Goal: Task Accomplishment & Management: Use online tool/utility

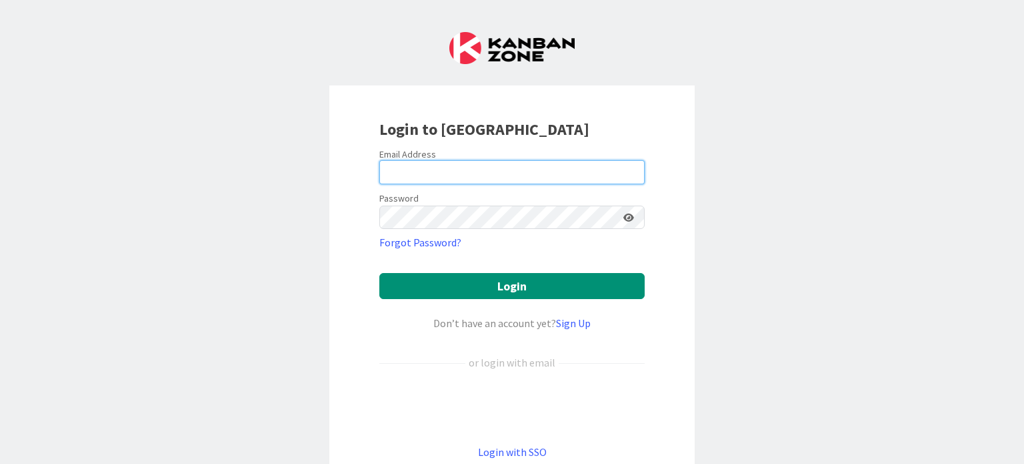
click at [405, 178] on input "email" at bounding box center [511, 172] width 265 height 24
type input "[EMAIL_ADDRESS][DOMAIN_NAME]"
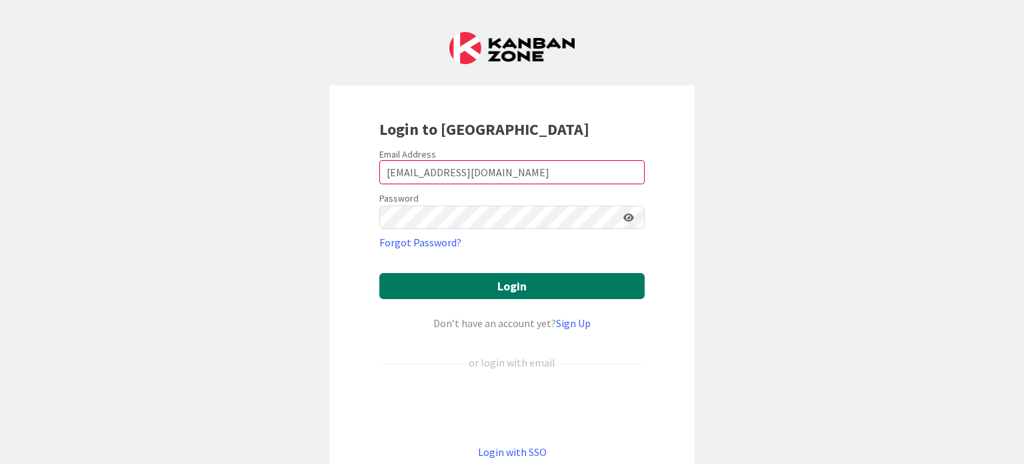
click at [469, 283] on button "Login" at bounding box center [511, 286] width 265 height 26
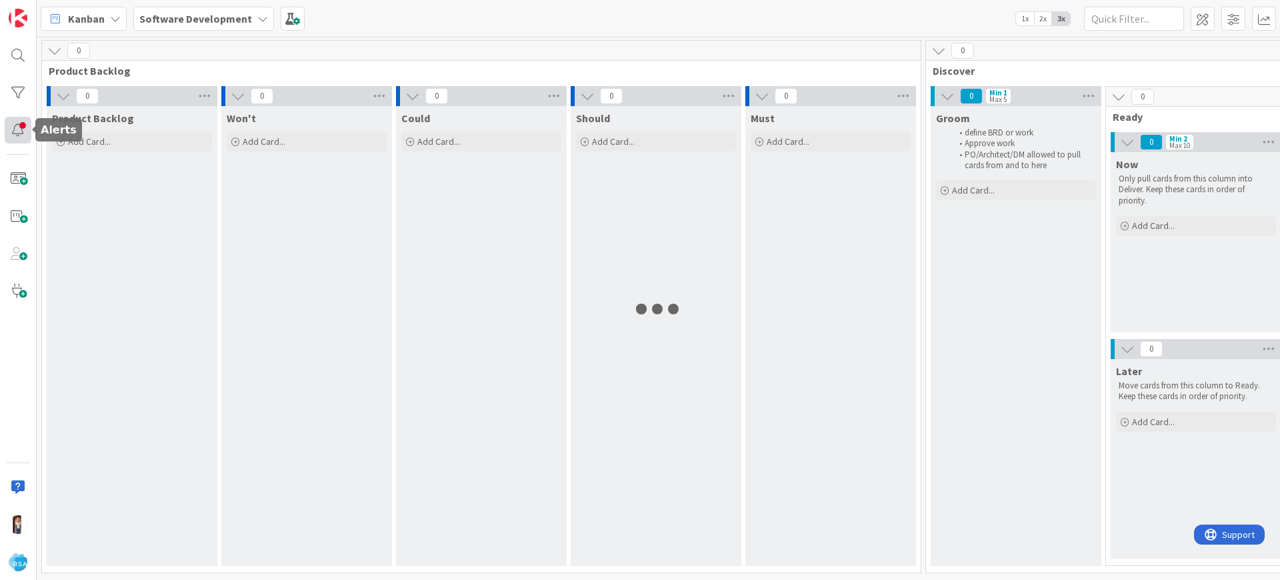
drag, startPoint x: 842, startPoint y: 1, endPoint x: 9, endPoint y: 129, distance: 843.3
click at [9, 129] on div at bounding box center [18, 130] width 27 height 27
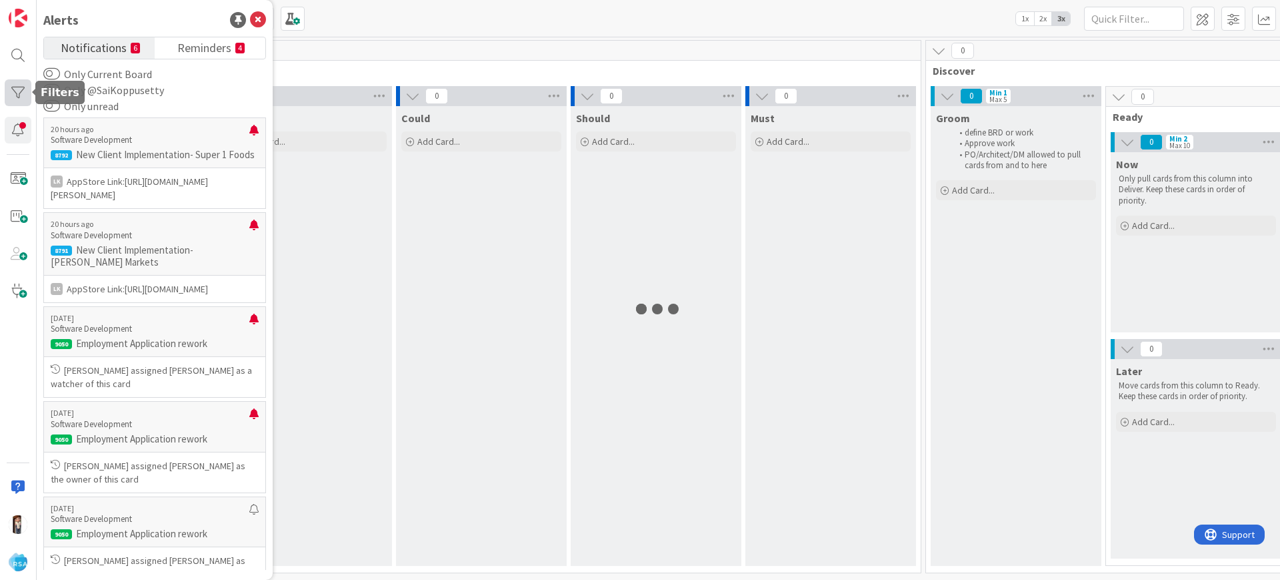
click at [19, 79] on div at bounding box center [18, 92] width 27 height 27
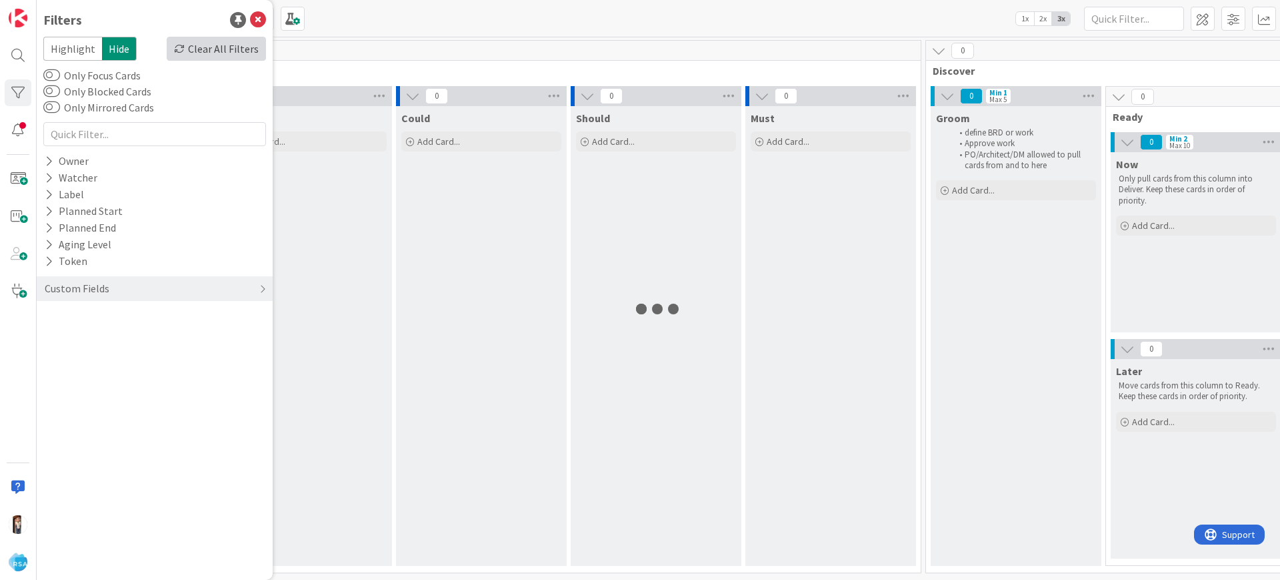
click at [211, 43] on div "Clear All Filters" at bounding box center [216, 49] width 99 height 24
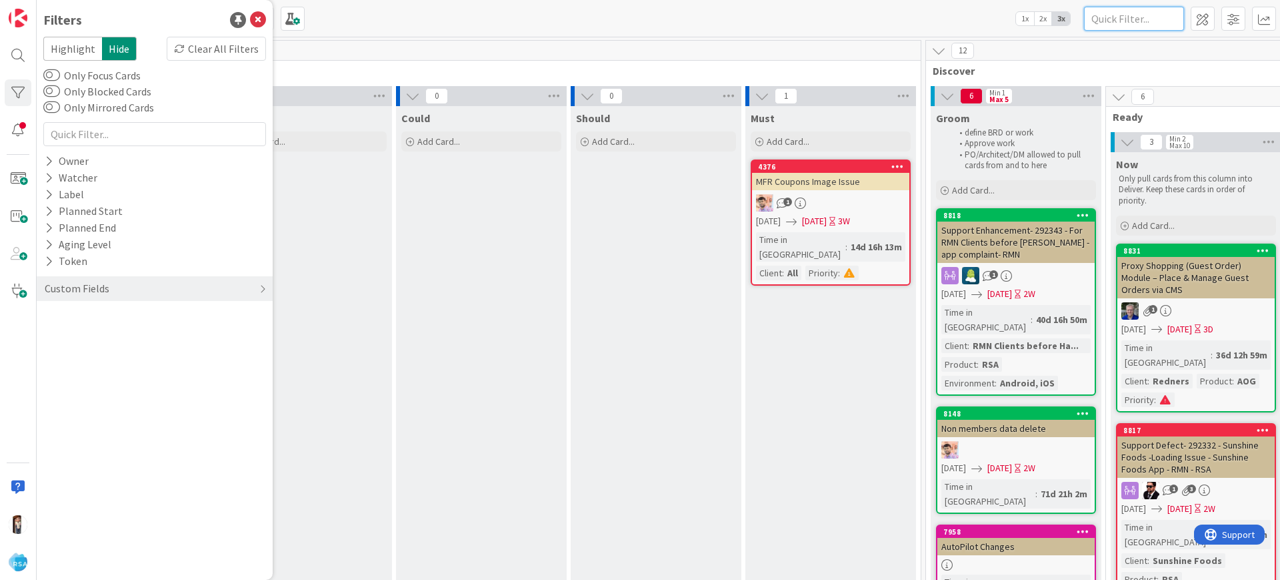
click at [1024, 16] on input "text" at bounding box center [1134, 19] width 100 height 24
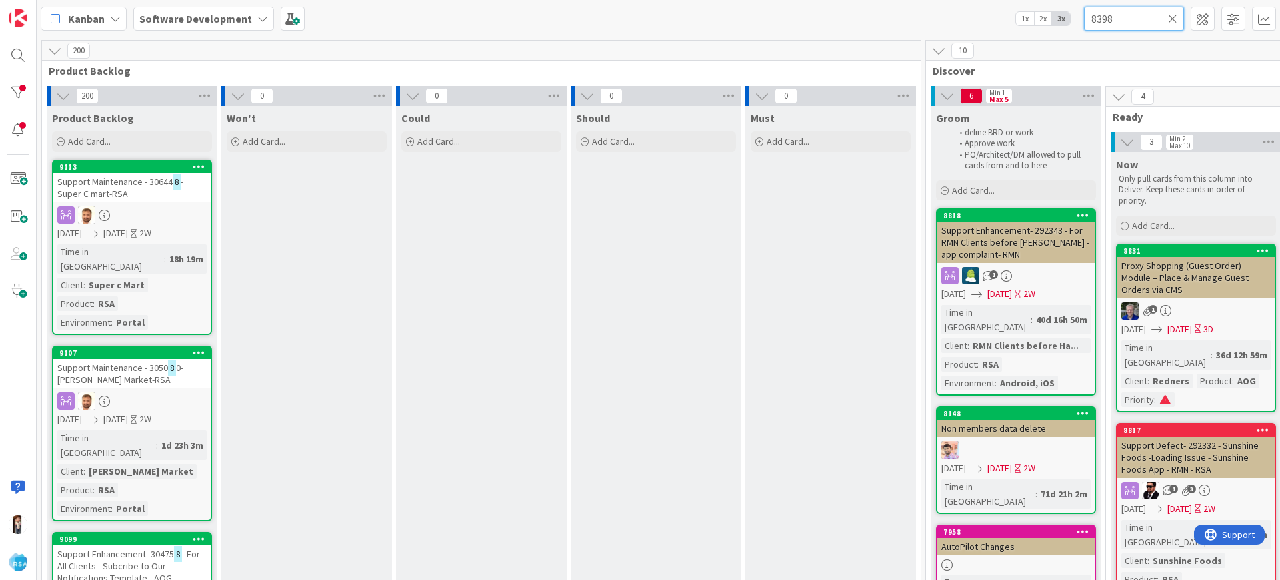
type input "8398"
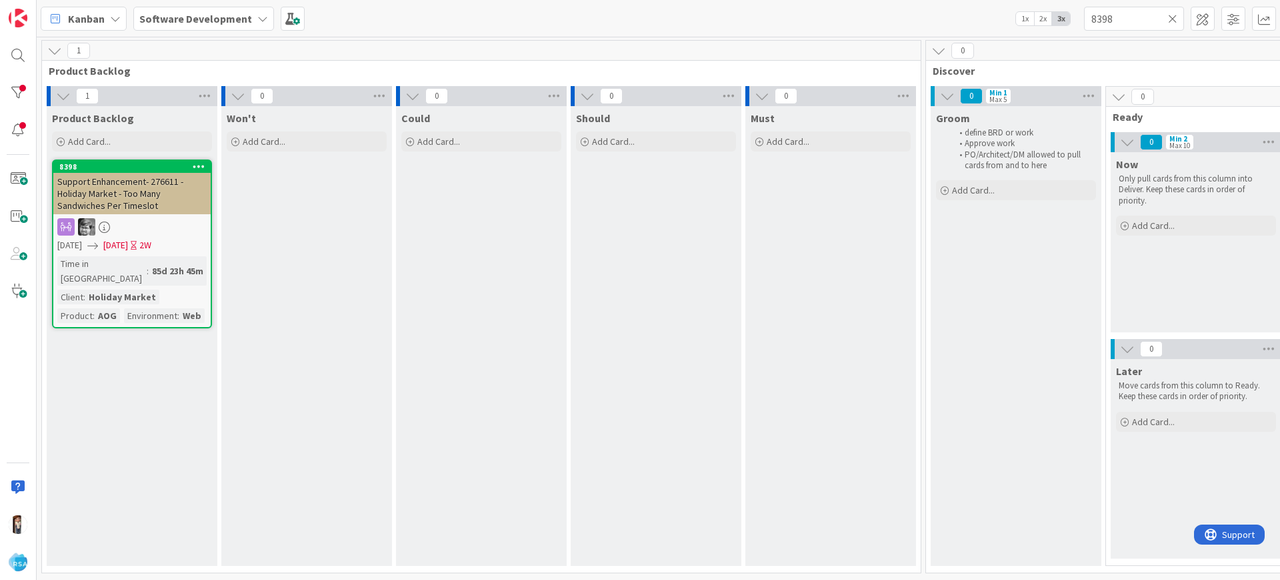
click at [1024, 16] on icon at bounding box center [1172, 19] width 9 height 12
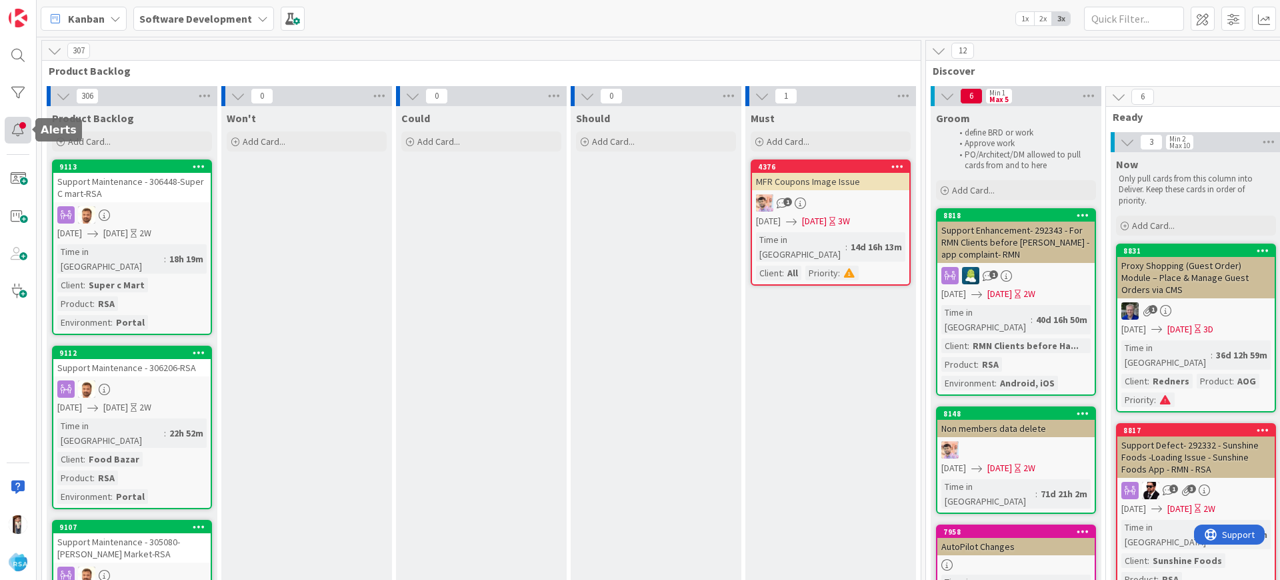
click at [15, 128] on div at bounding box center [18, 130] width 27 height 27
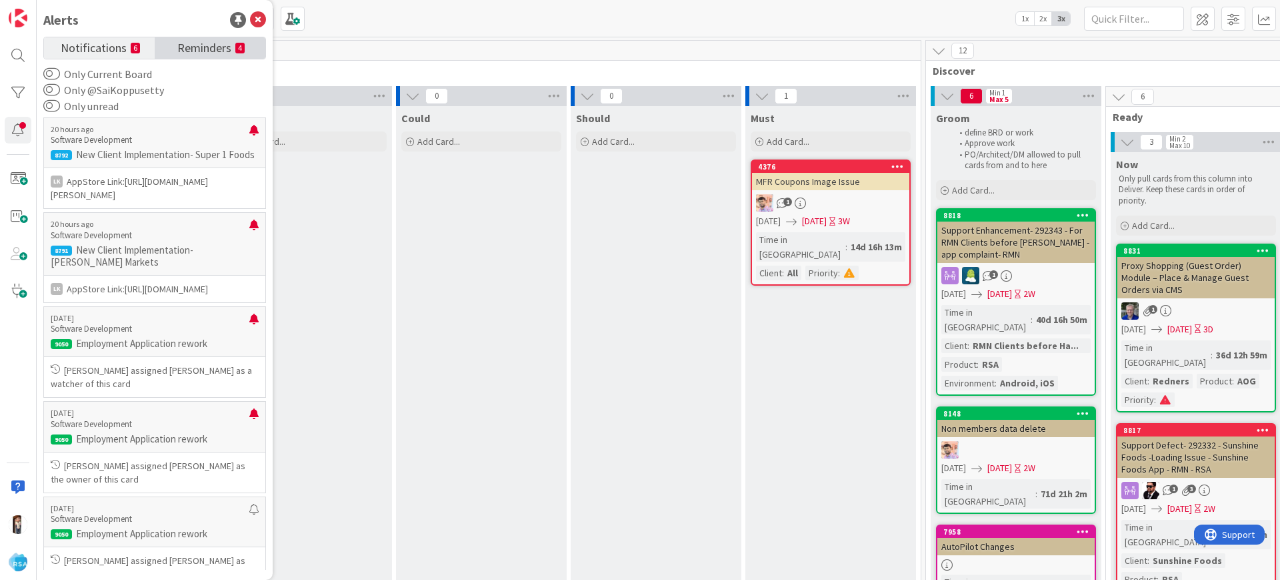
click at [185, 49] on span "Reminders" at bounding box center [204, 46] width 54 height 19
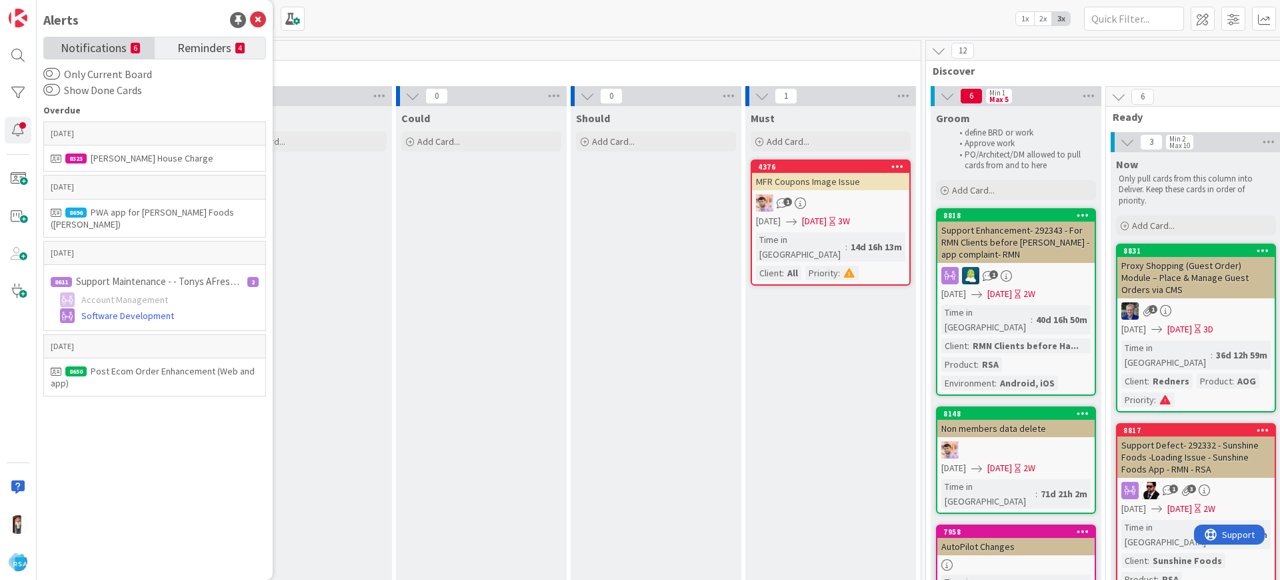
click at [127, 41] on link "Notifications 6" at bounding box center [99, 47] width 111 height 21
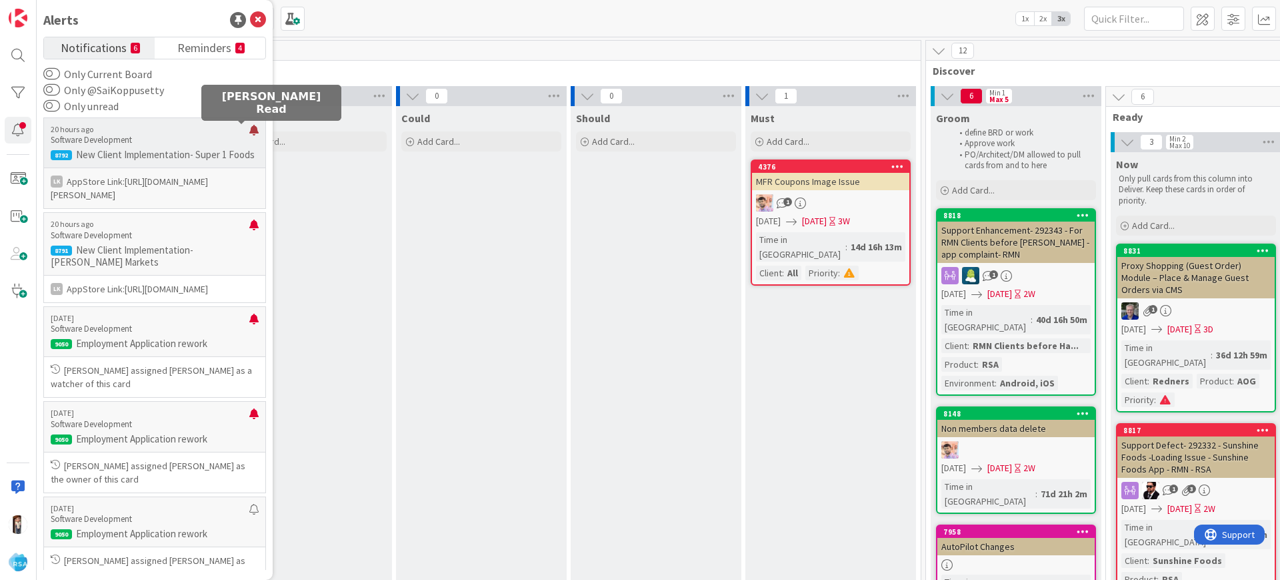
click at [249, 131] on div at bounding box center [253, 135] width 9 height 21
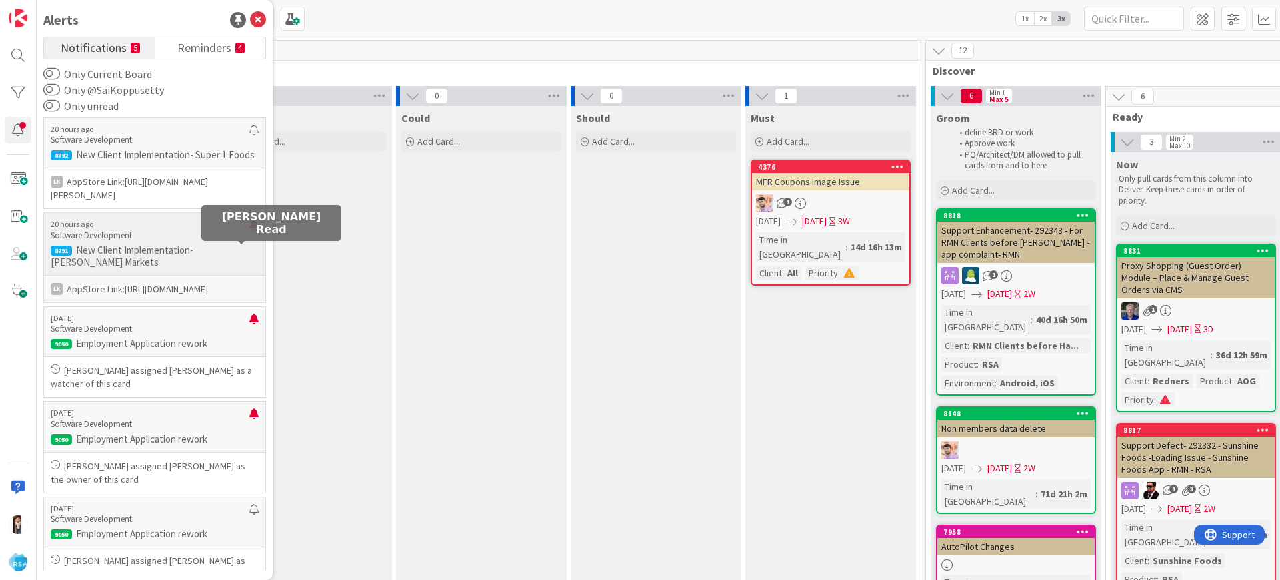
click at [249, 241] on div at bounding box center [253, 229] width 9 height 21
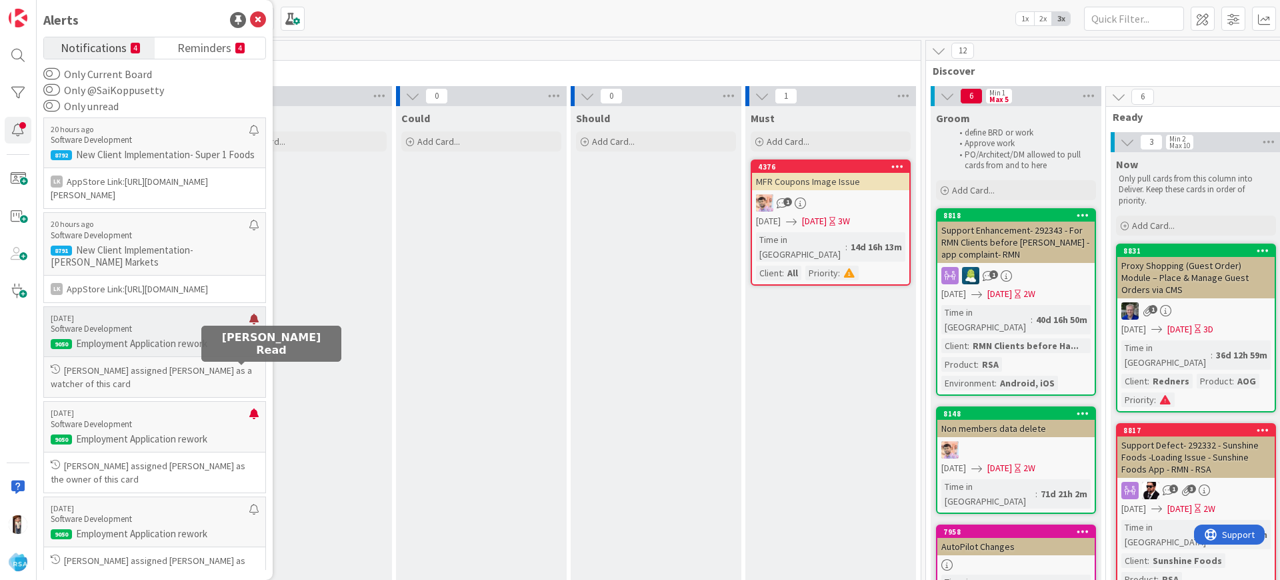
click at [249, 335] on div at bounding box center [253, 323] width 9 height 21
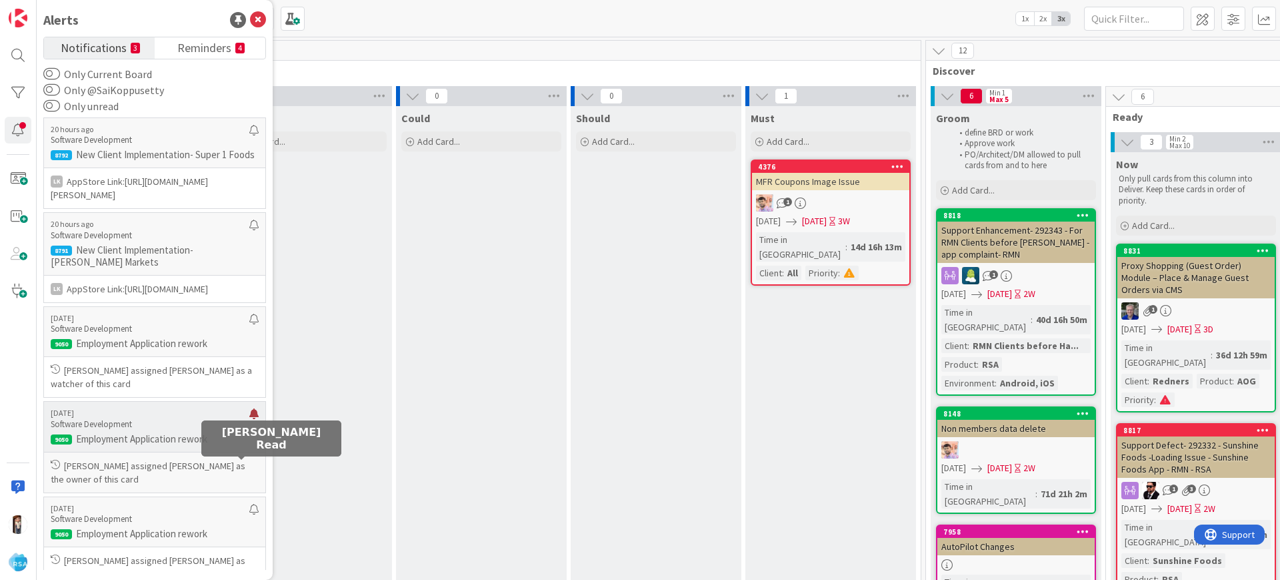
click at [249, 429] on div at bounding box center [253, 418] width 9 height 21
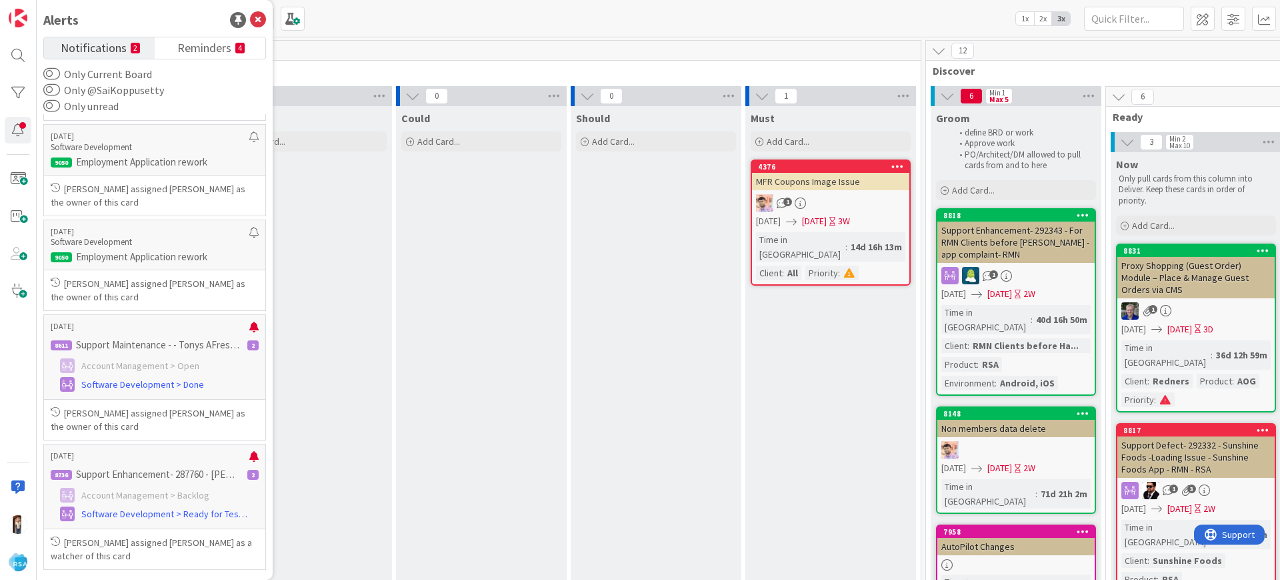
scroll to position [329, 0]
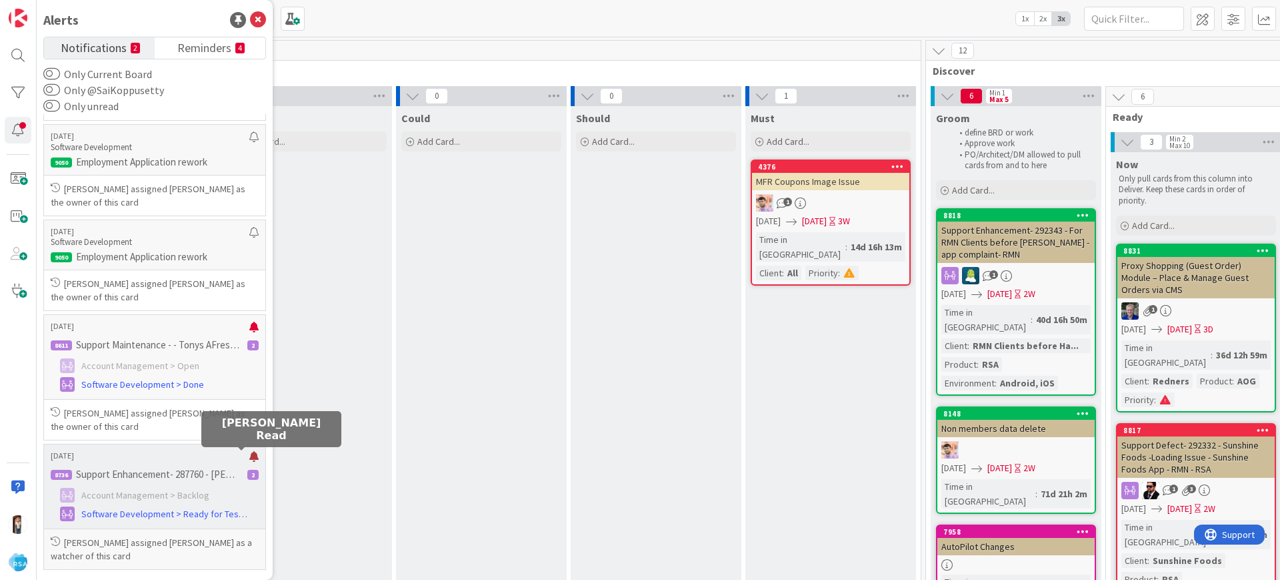
click at [249, 455] on div at bounding box center [253, 456] width 9 height 11
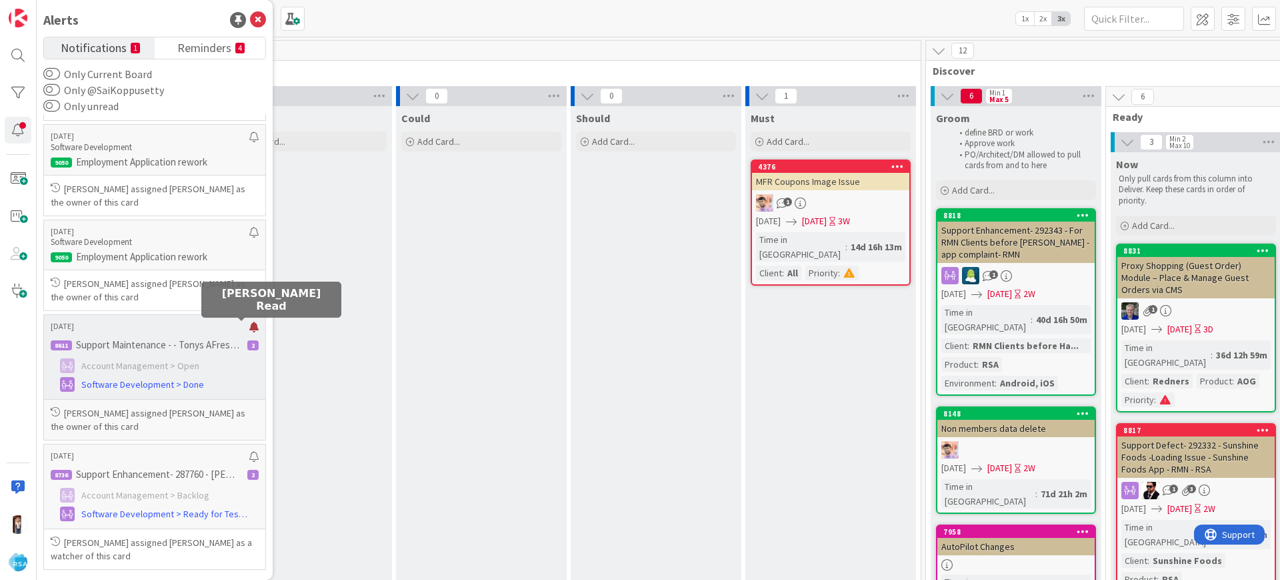
click at [249, 324] on div at bounding box center [253, 326] width 9 height 11
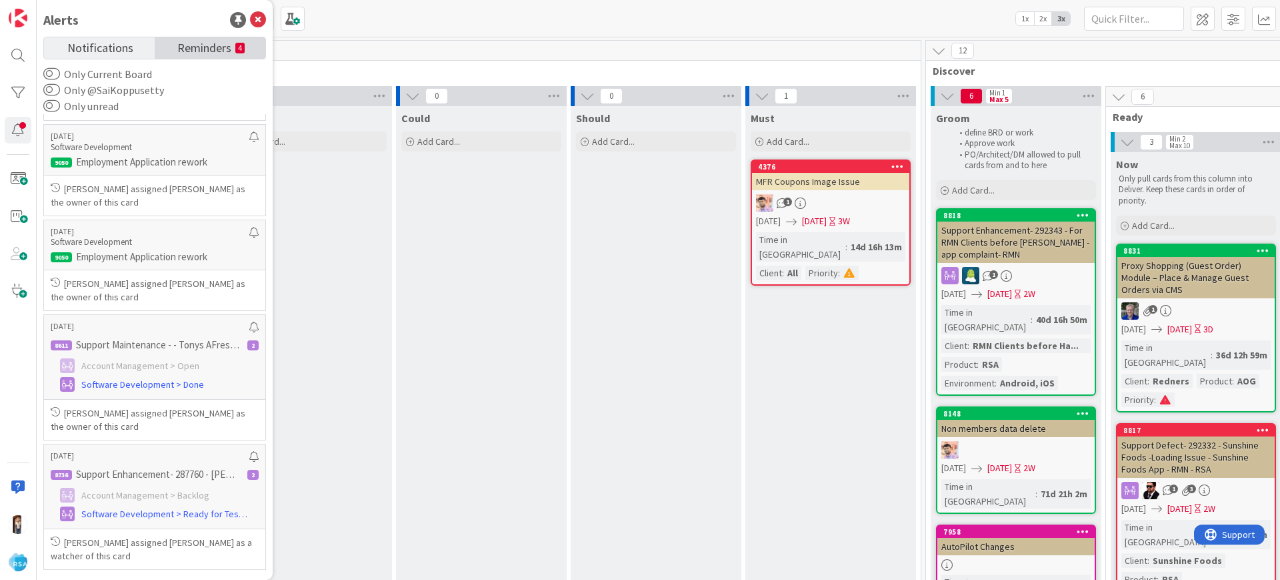
click at [177, 43] on span "Reminders" at bounding box center [204, 46] width 54 height 19
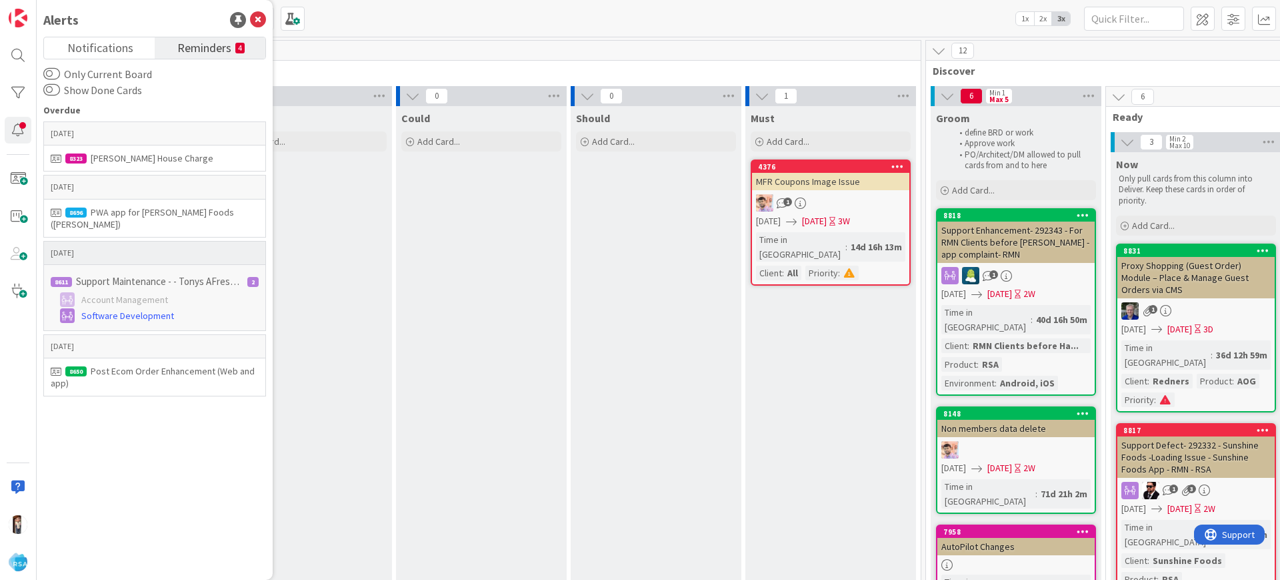
click at [118, 275] on p "Support Maintenance - - Tonys AFresh Market-RSA" at bounding box center [157, 281] width 163 height 12
click at [253, 277] on div "2" at bounding box center [252, 282] width 11 height 10
click at [120, 365] on div "Post Ecom Order Enhancement (Web and app)" at bounding box center [155, 377] width 208 height 24
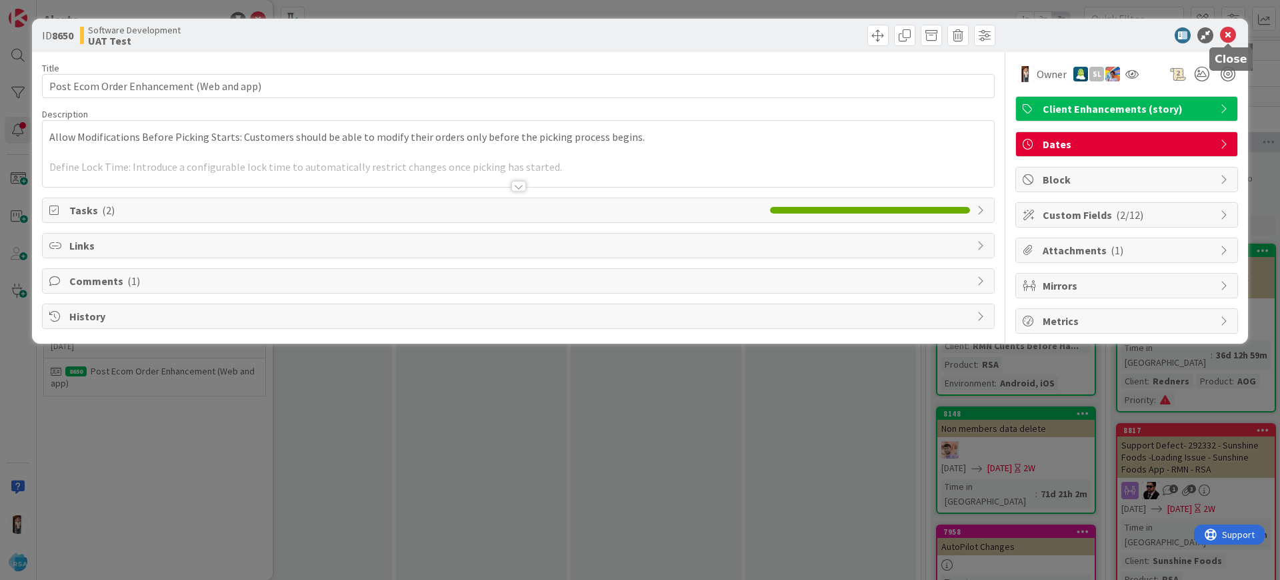
click at [1024, 35] on icon at bounding box center [1228, 35] width 16 height 16
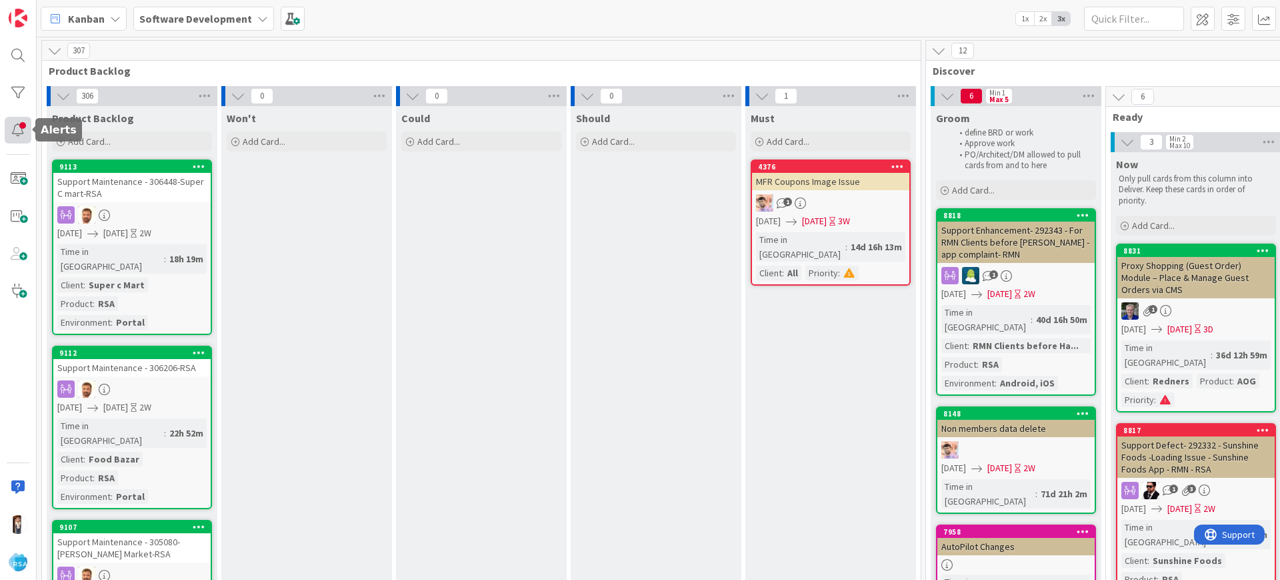
click at [6, 130] on div at bounding box center [18, 130] width 27 height 27
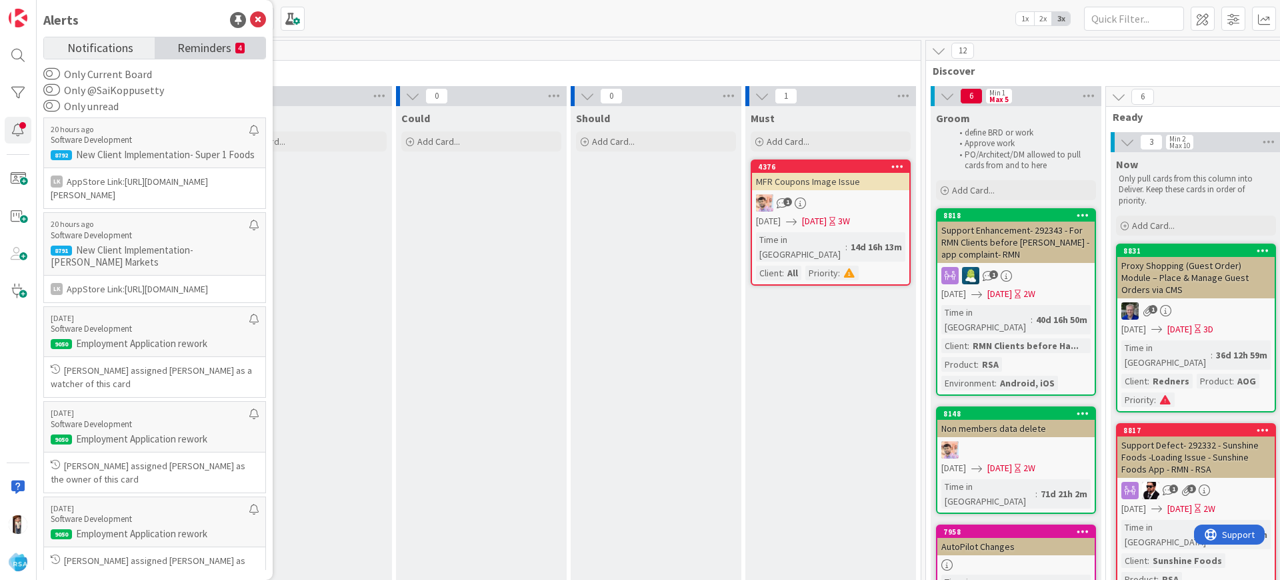
click at [214, 50] on span "Reminders" at bounding box center [204, 46] width 54 height 19
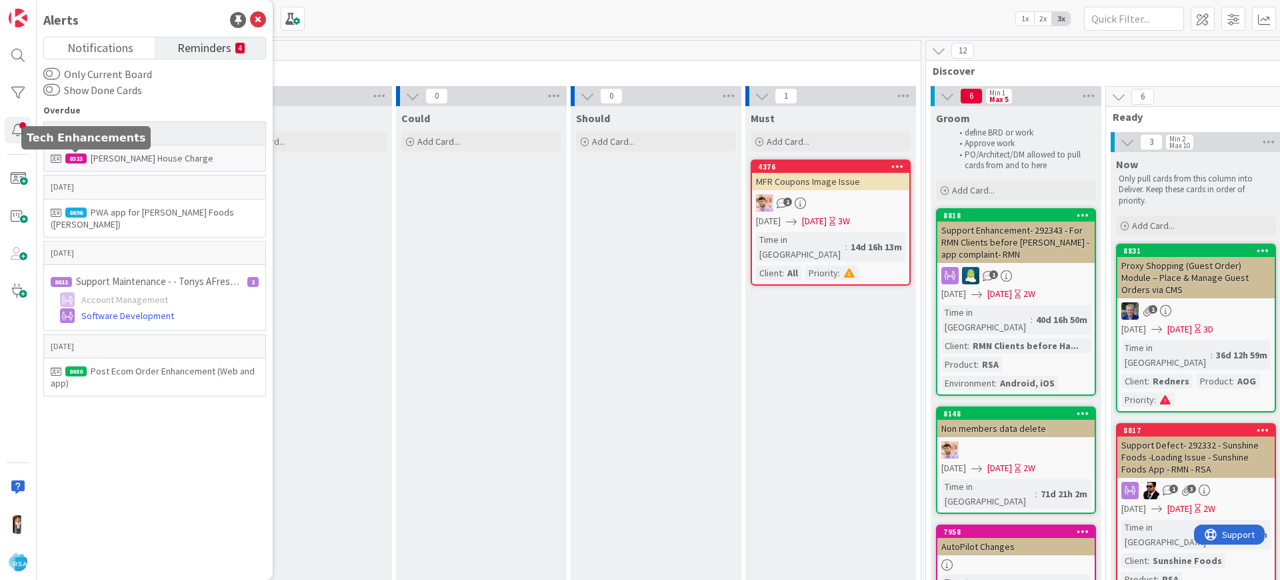
click at [73, 159] on div "8323" at bounding box center [75, 158] width 21 height 10
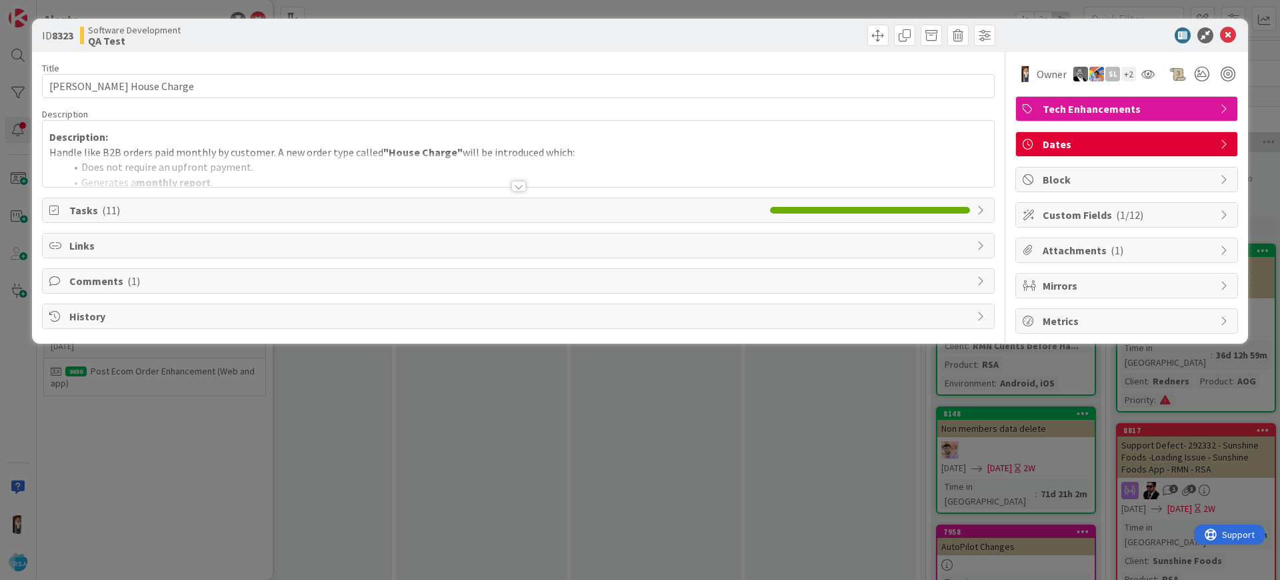
click at [78, 369] on div "ID 8323 Software Development QA Test Title 21 / 128 [PERSON_NAME] House Charge …" at bounding box center [640, 290] width 1280 height 580
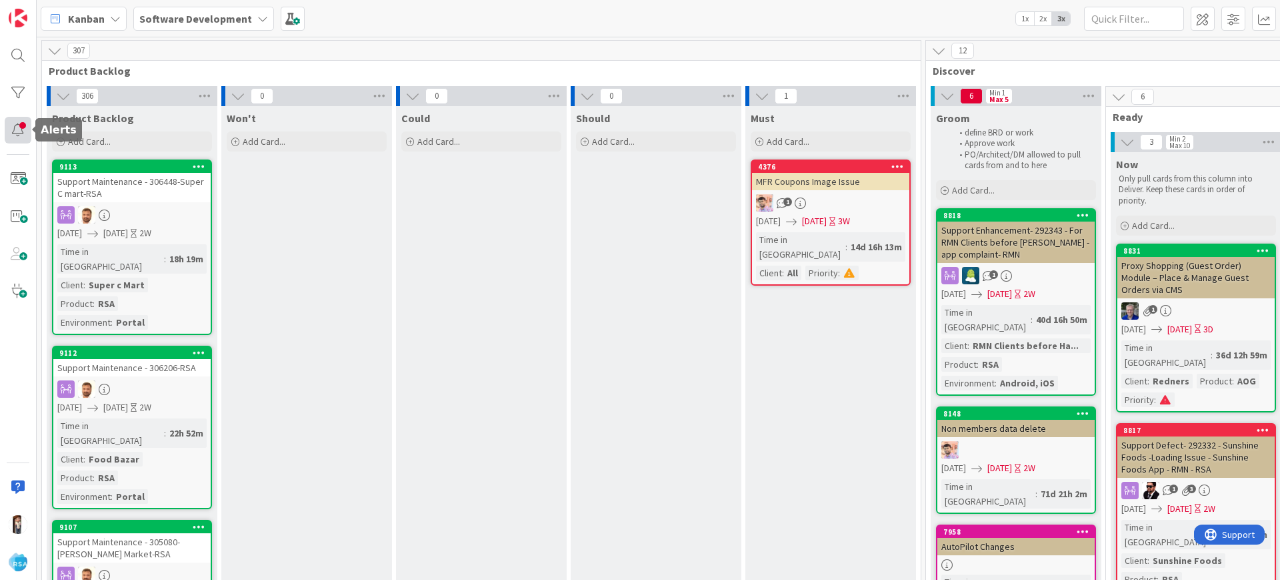
click at [20, 129] on div at bounding box center [18, 130] width 27 height 27
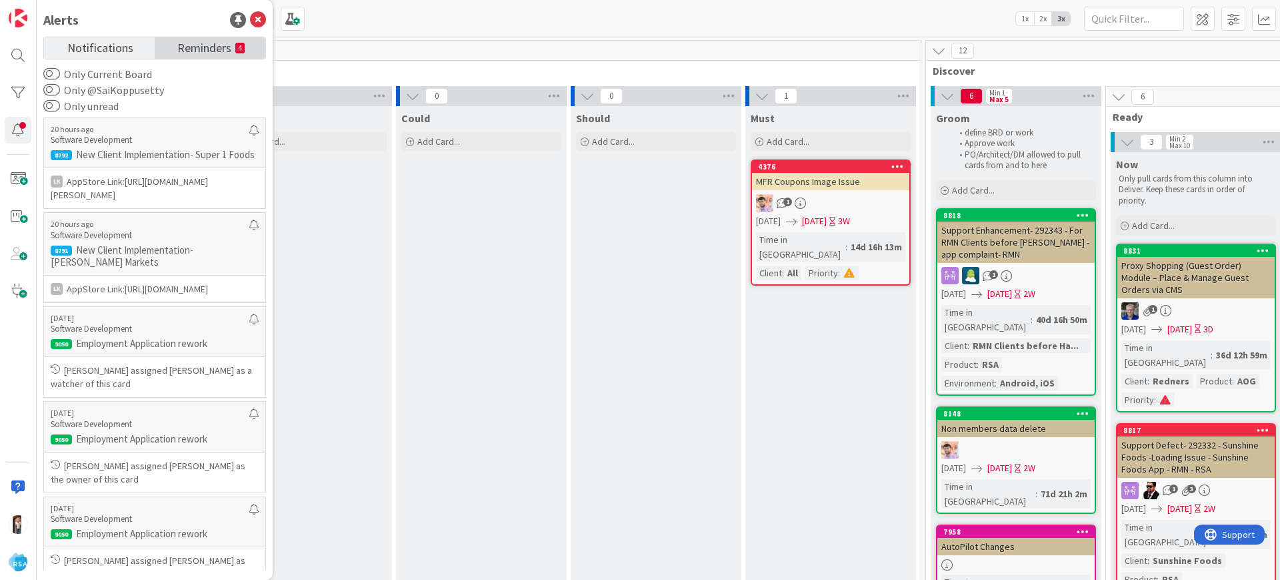
click at [193, 44] on span "Reminders" at bounding box center [204, 46] width 54 height 19
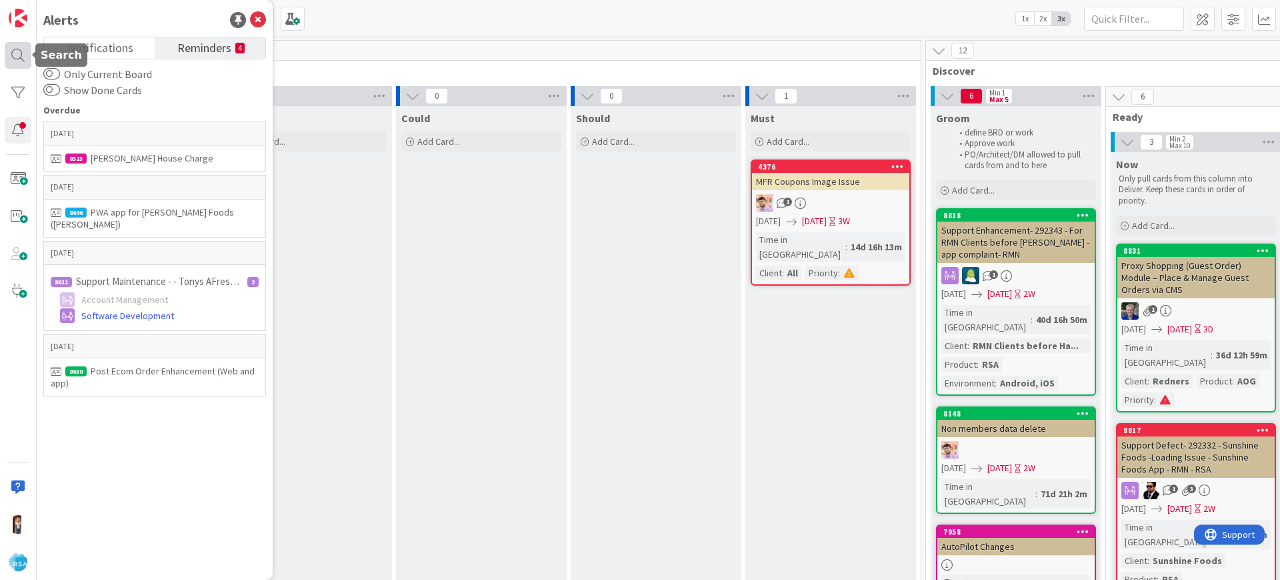
click at [24, 53] on div at bounding box center [18, 55] width 27 height 27
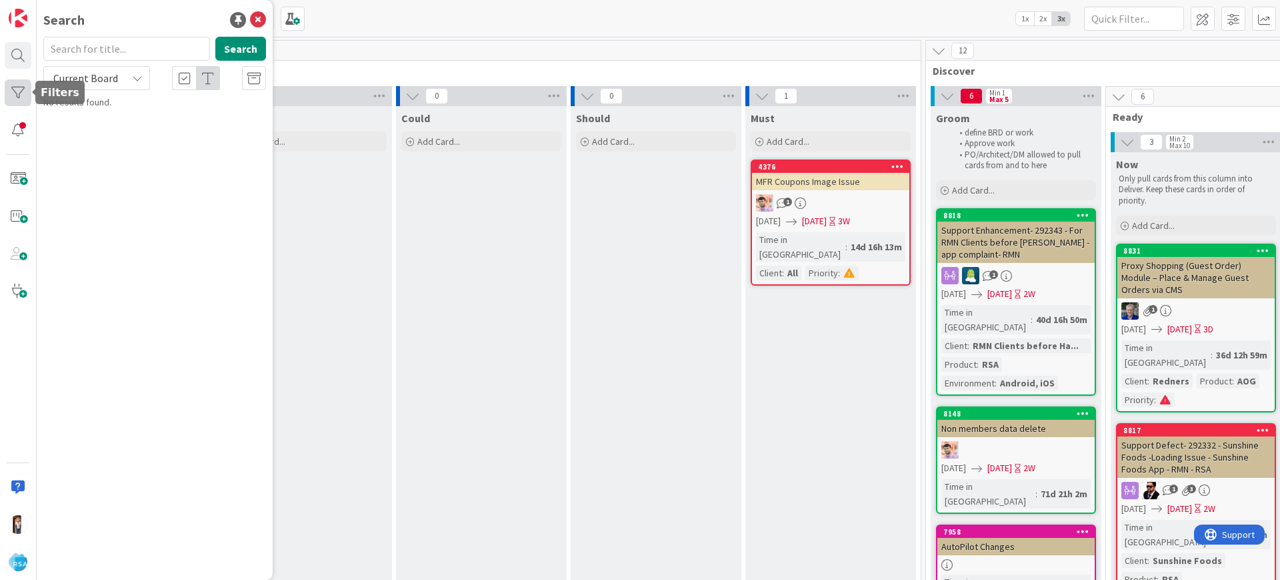
click at [16, 104] on div at bounding box center [18, 92] width 27 height 27
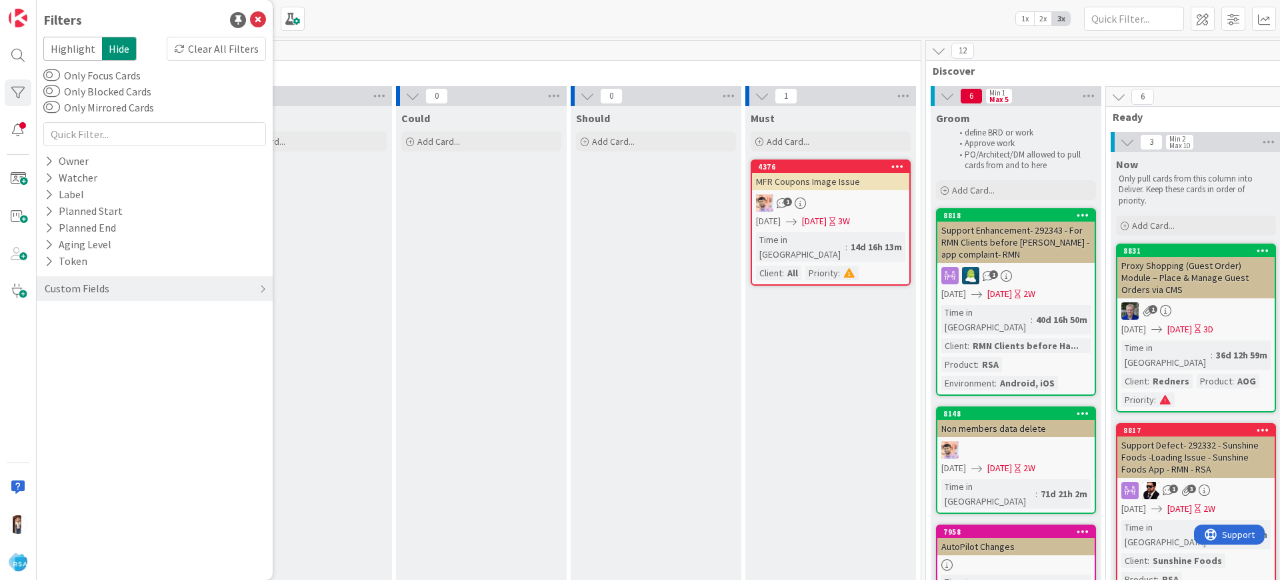
click at [58, 49] on span "Highlight" at bounding box center [72, 49] width 59 height 24
click at [47, 169] on div "Watcher" at bounding box center [70, 177] width 55 height 17
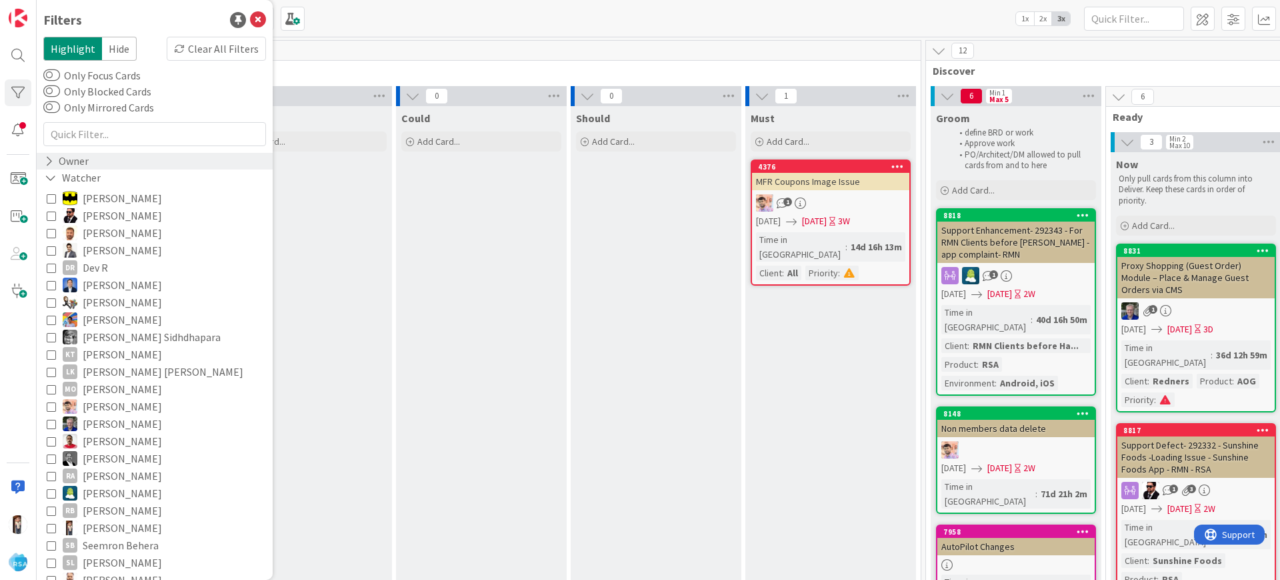
click at [49, 157] on icon at bounding box center [49, 160] width 9 height 11
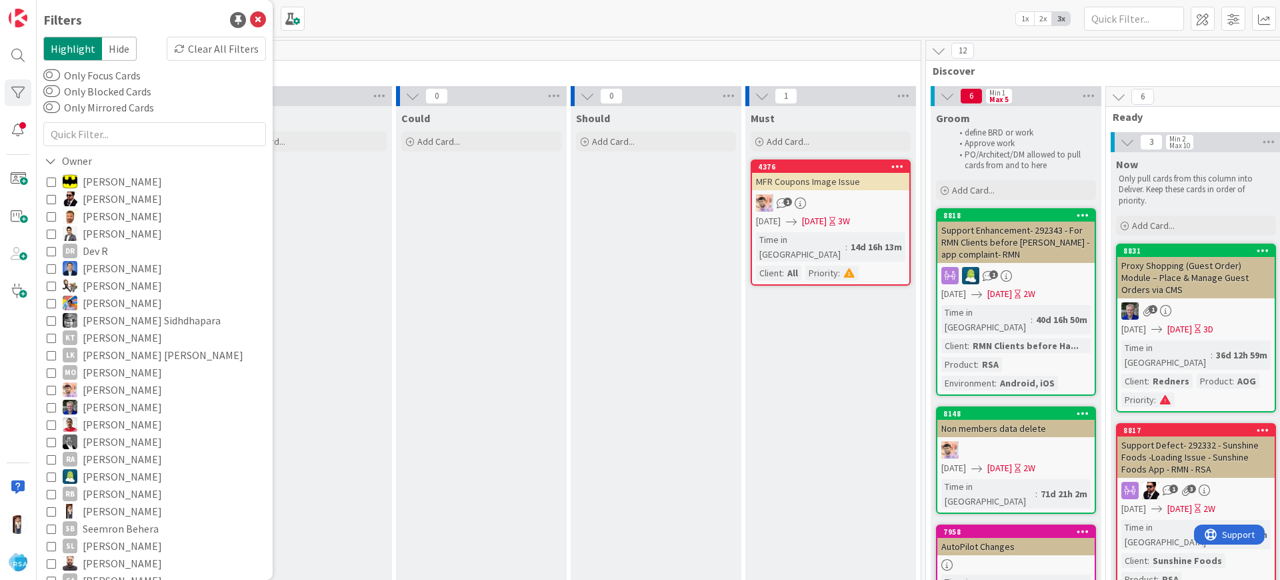
click at [51, 463] on icon at bounding box center [51, 510] width 9 height 9
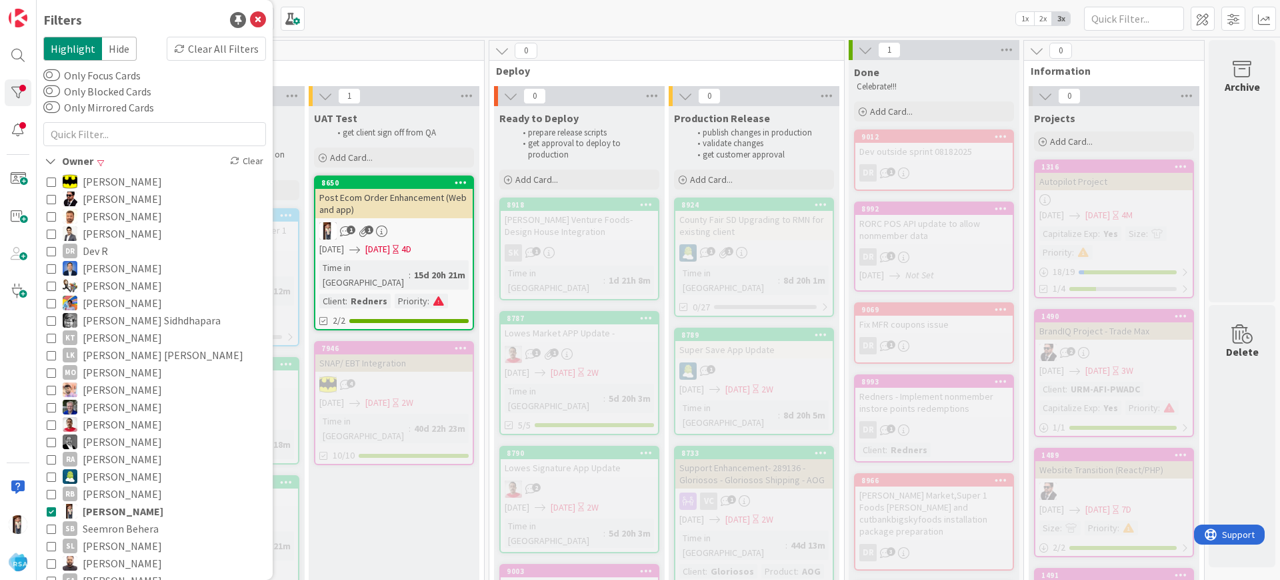
scroll to position [0, 2239]
click at [109, 42] on span "Hide" at bounding box center [119, 49] width 35 height 24
